Goal: Task Accomplishment & Management: Manage account settings

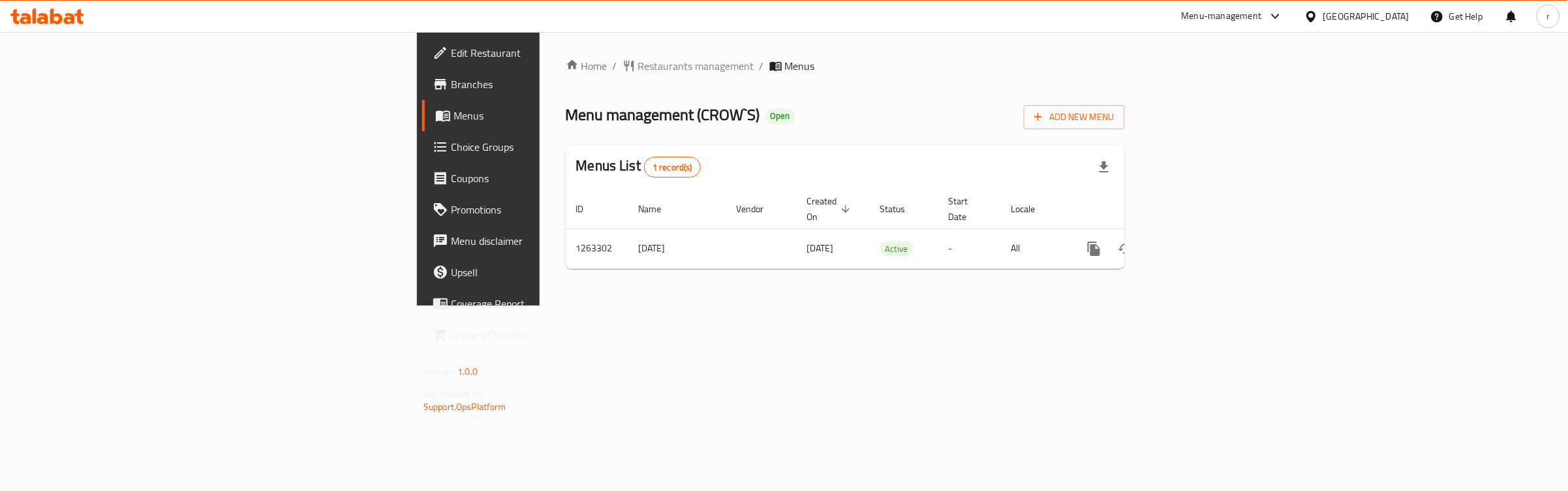
click at [451, 142] on span "Choice Groups" at bounding box center [560, 147] width 217 height 15
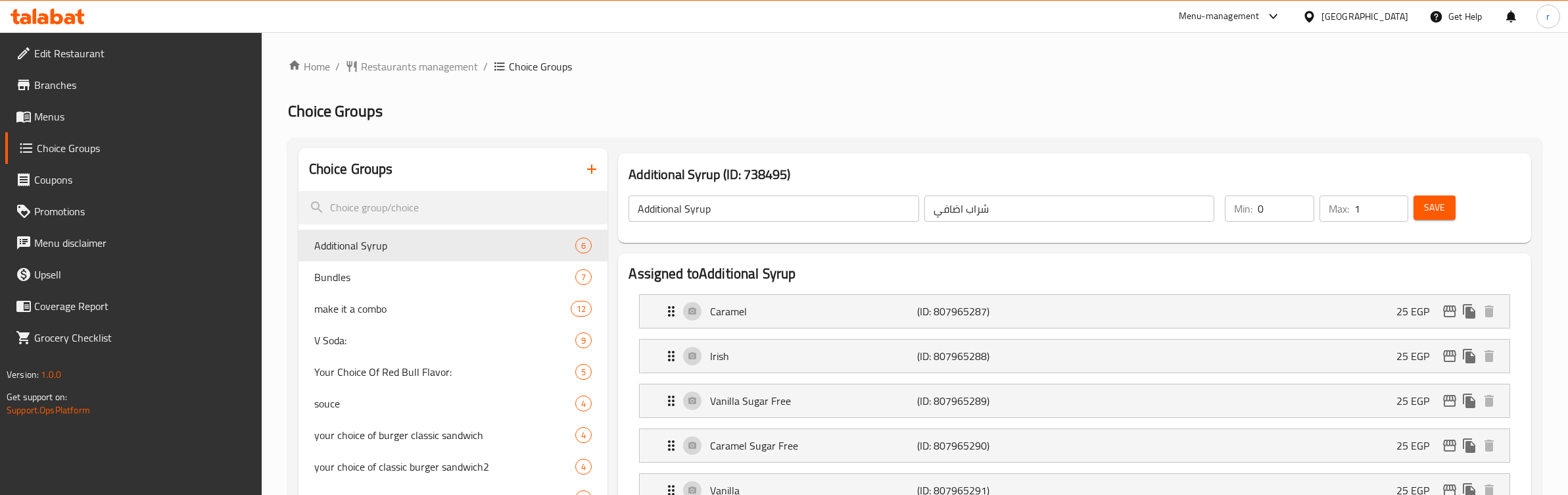
click at [733, 118] on h2 "Choice Groups" at bounding box center [914, 111] width 1254 height 21
drag, startPoint x: 405, startPoint y: 275, endPoint x: 668, endPoint y: 70, distance: 333.5
click at [405, 275] on span "Bundles" at bounding box center [426, 277] width 222 height 15
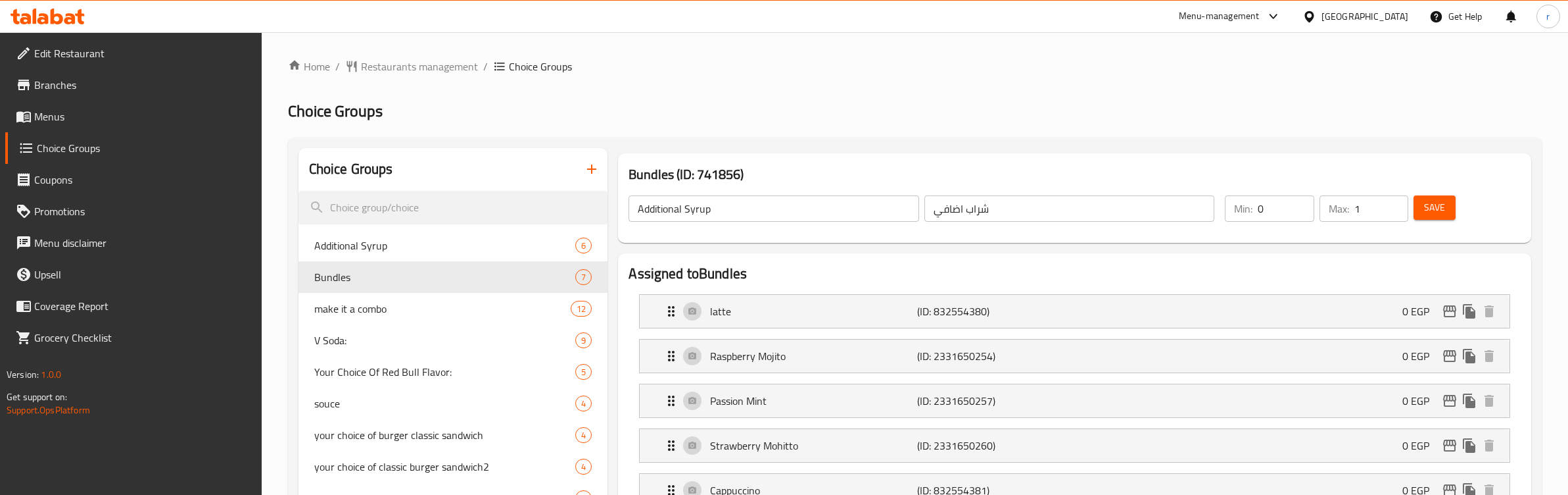
type input "Bundles"
type input "بندلز"
type input "1"
click at [680, 104] on h2 "Choice Groups" at bounding box center [914, 111] width 1254 height 21
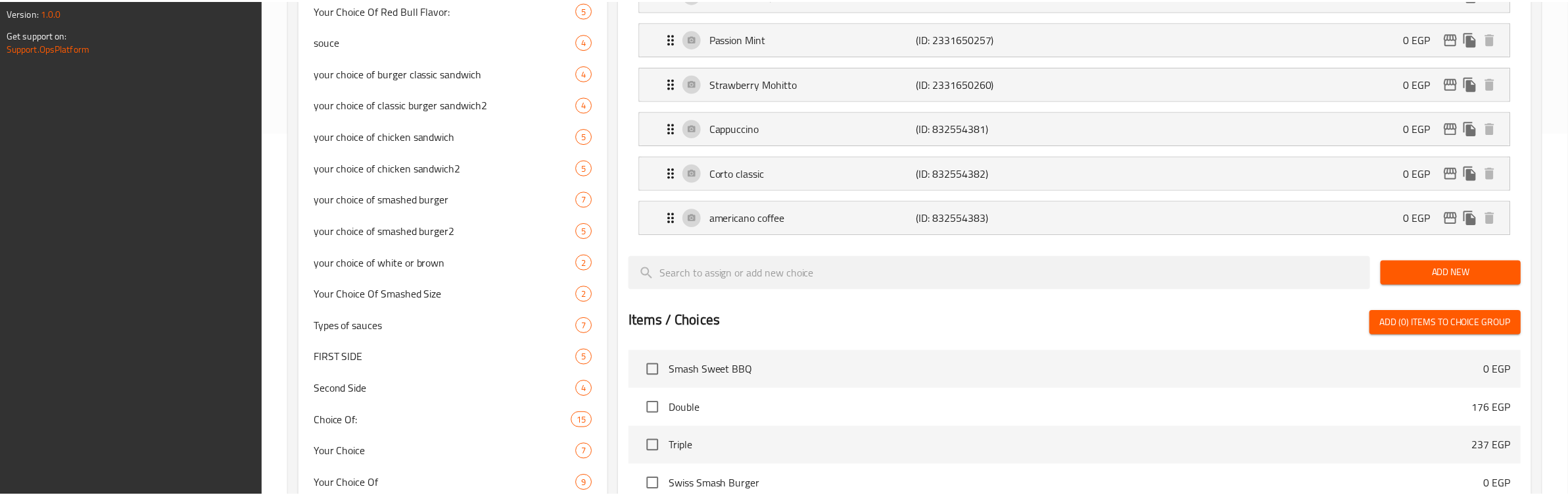
scroll to position [656, 0]
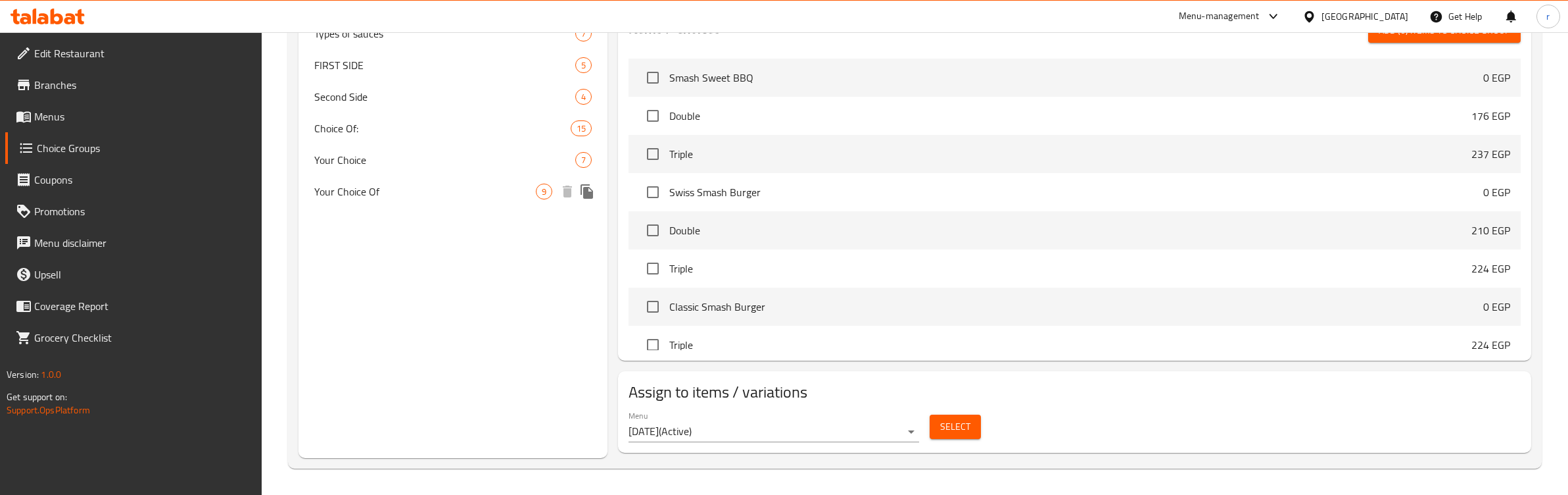
click at [349, 198] on div "Your Choice Of 9" at bounding box center [453, 191] width 309 height 32
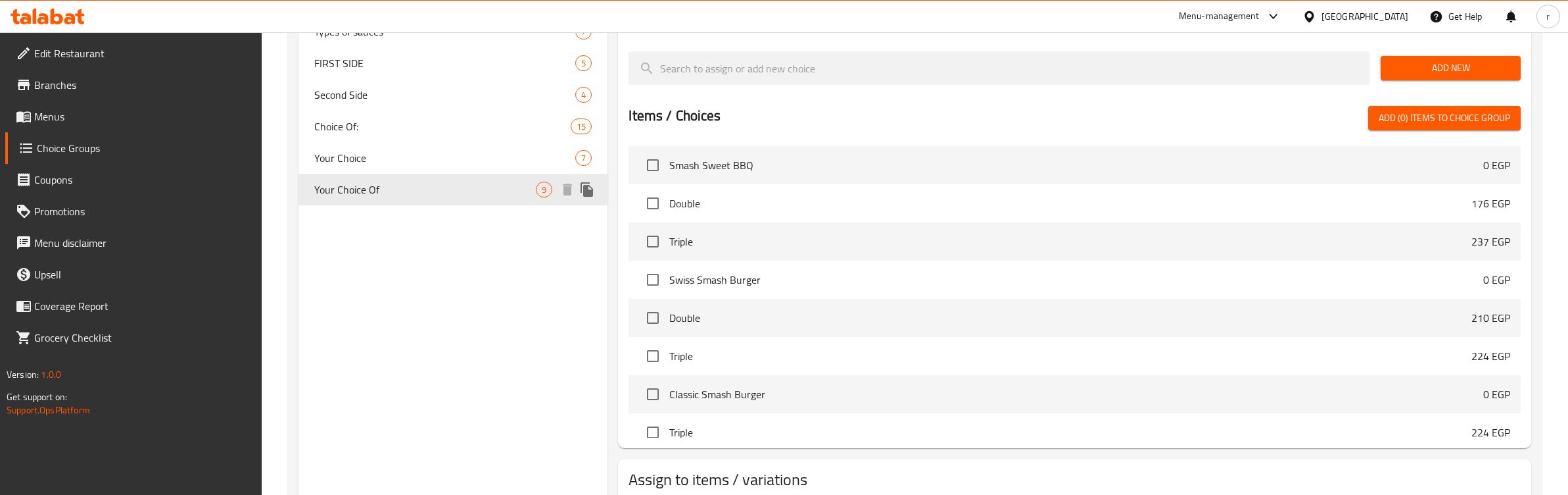
type input "Your Choice Of"
type input "إختيارك من"
type input "0"
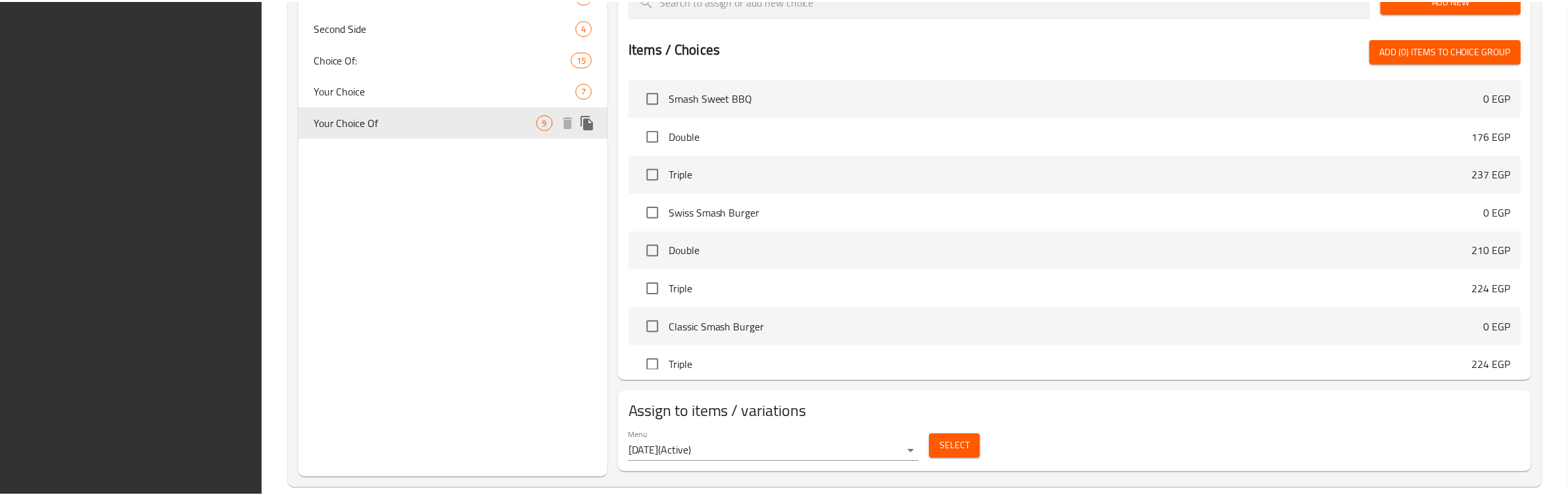
scroll to position [745, 0]
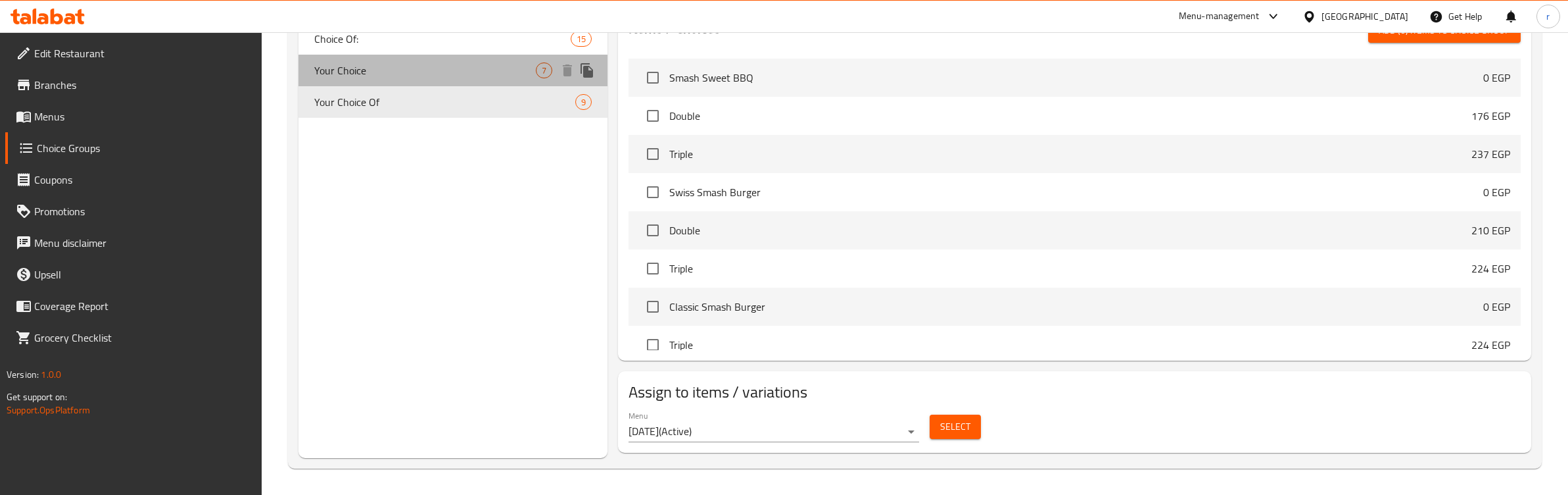
click at [355, 62] on span "Your Choice" at bounding box center [426, 70] width 222 height 15
type input "Your Choice"
type input "إختيارك"
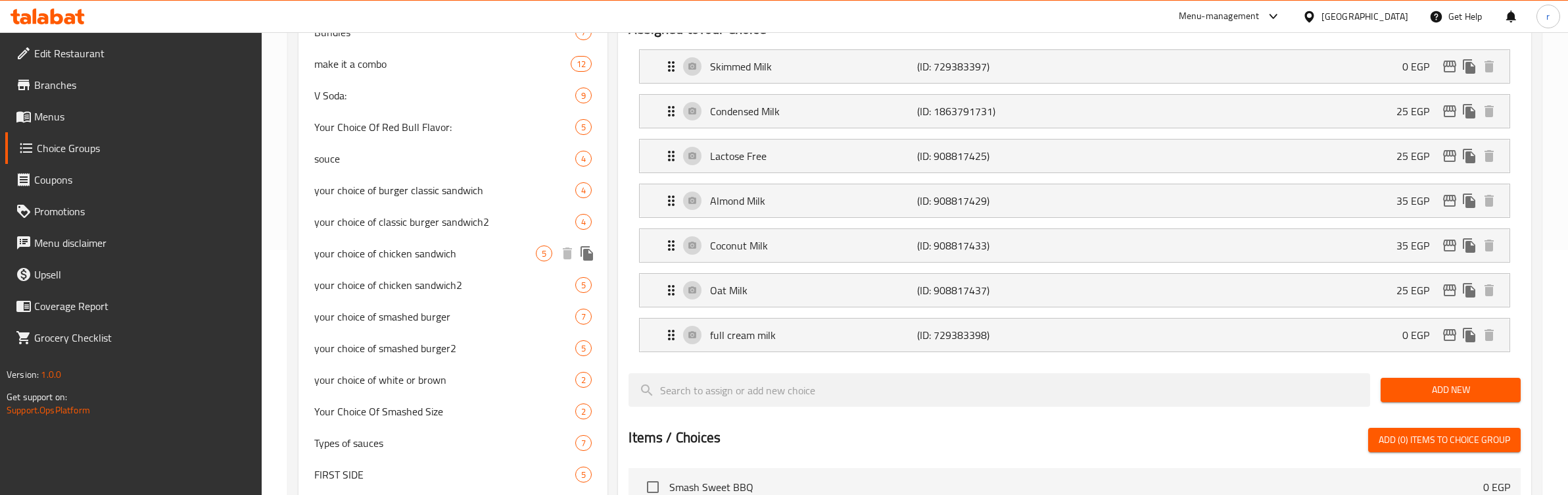
scroll to position [0, 0]
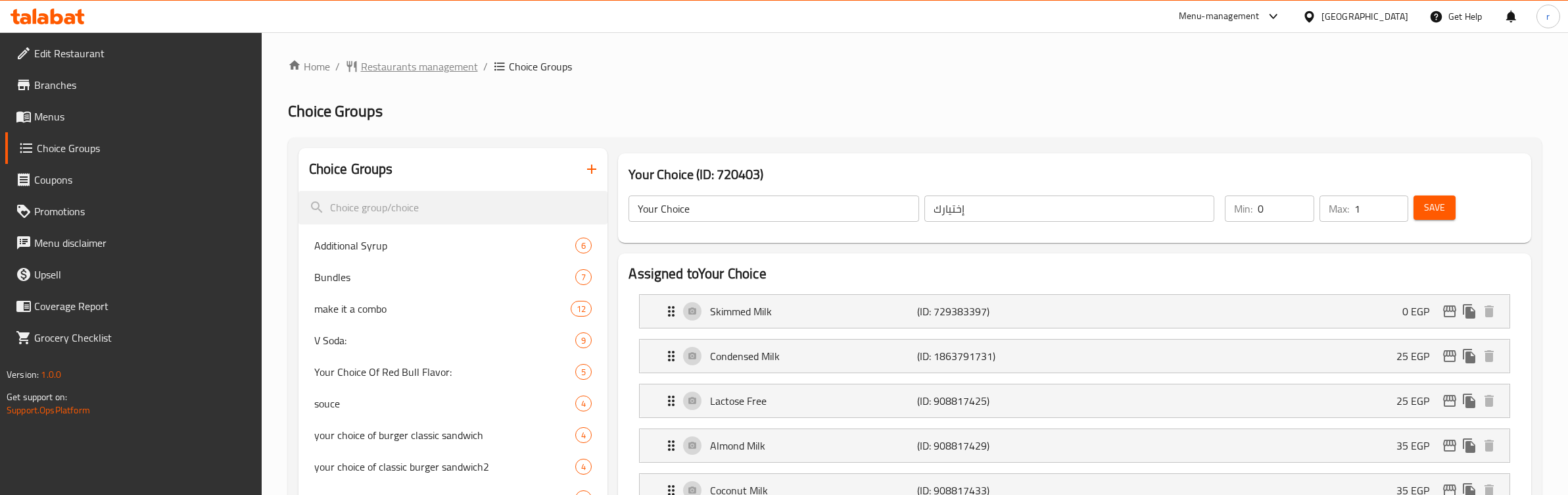
click at [386, 68] on span "Restaurants management" at bounding box center [419, 66] width 117 height 15
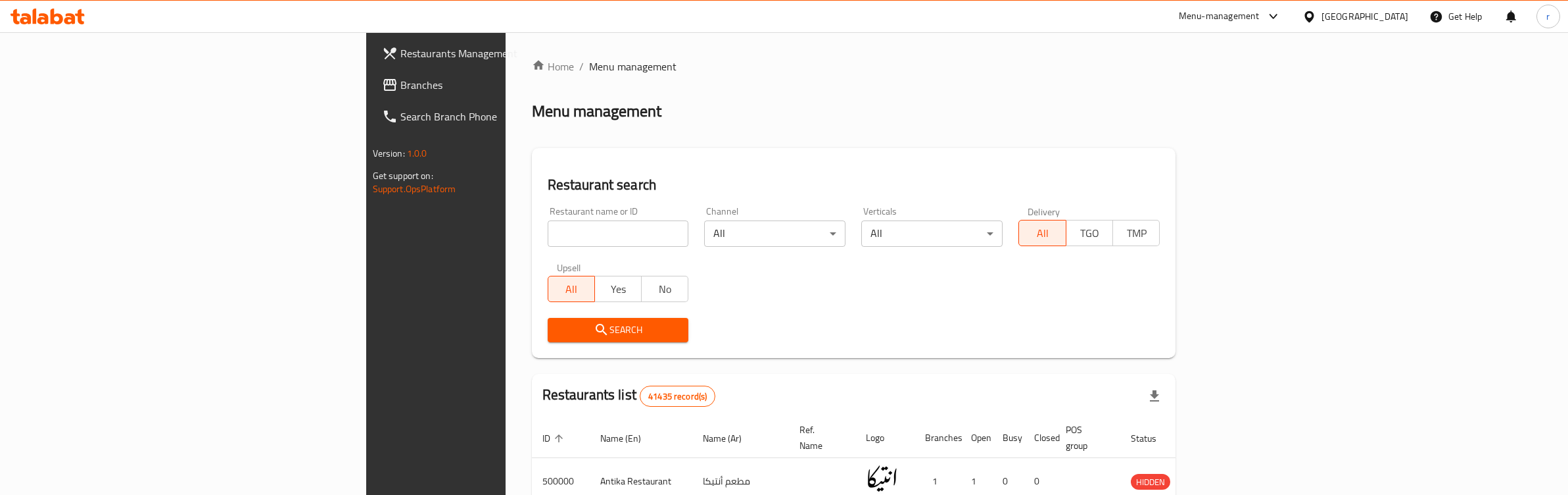
click at [401, 81] on span "Branches" at bounding box center [509, 85] width 217 height 15
